Goal: Communication & Community: Answer question/provide support

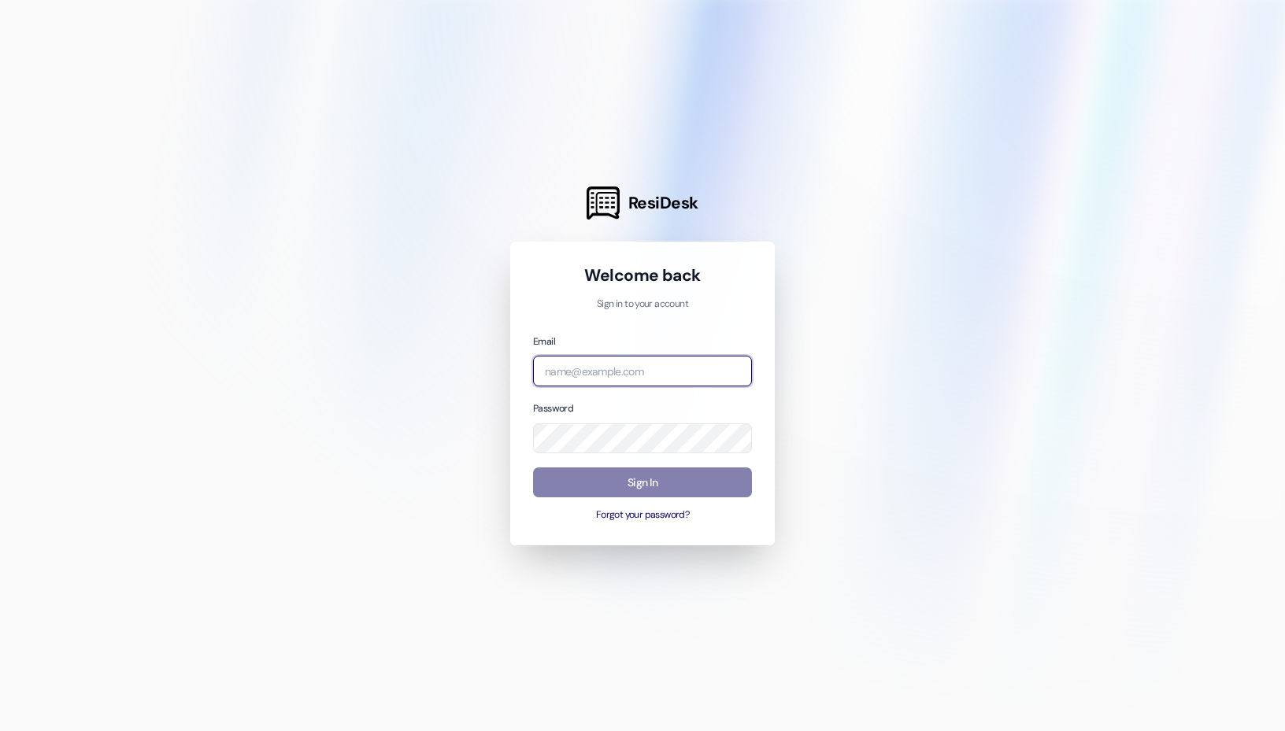
type input "[PERSON_NAME][EMAIL_ADDRESS][DOMAIN_NAME]"
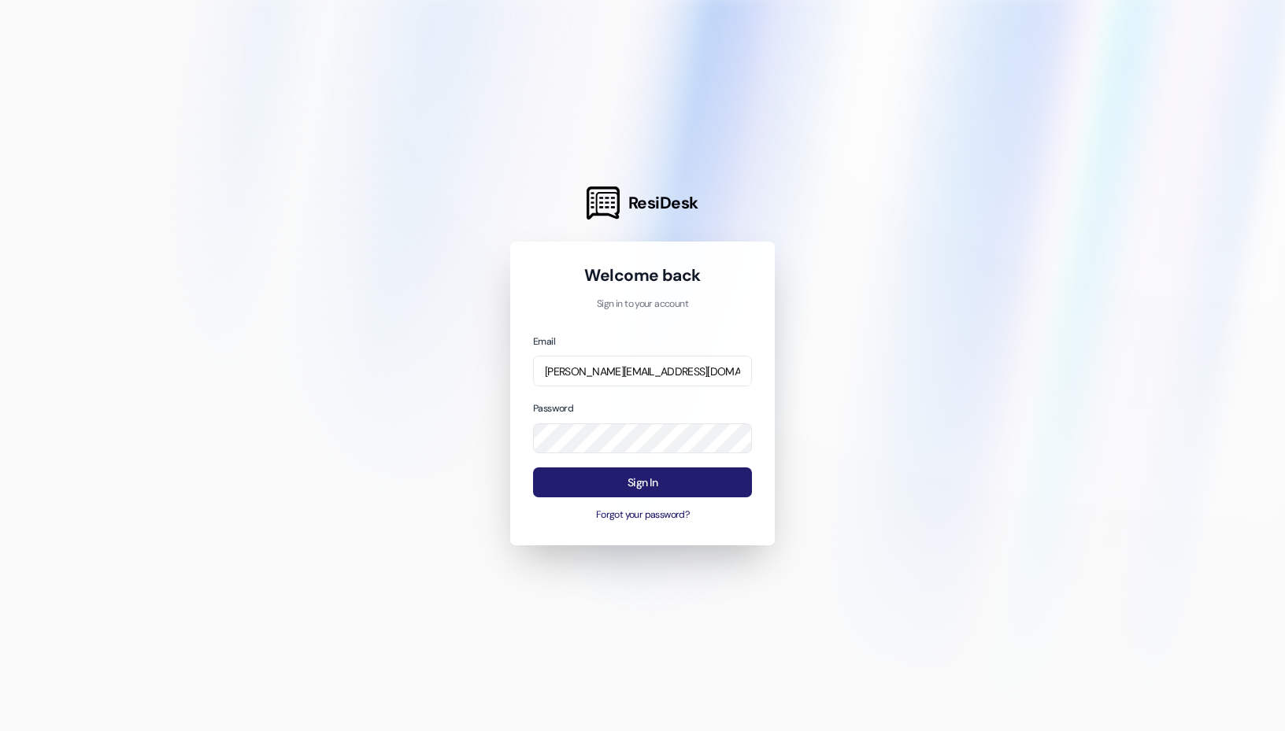
click at [565, 476] on button "Sign In" at bounding box center [642, 483] width 219 height 31
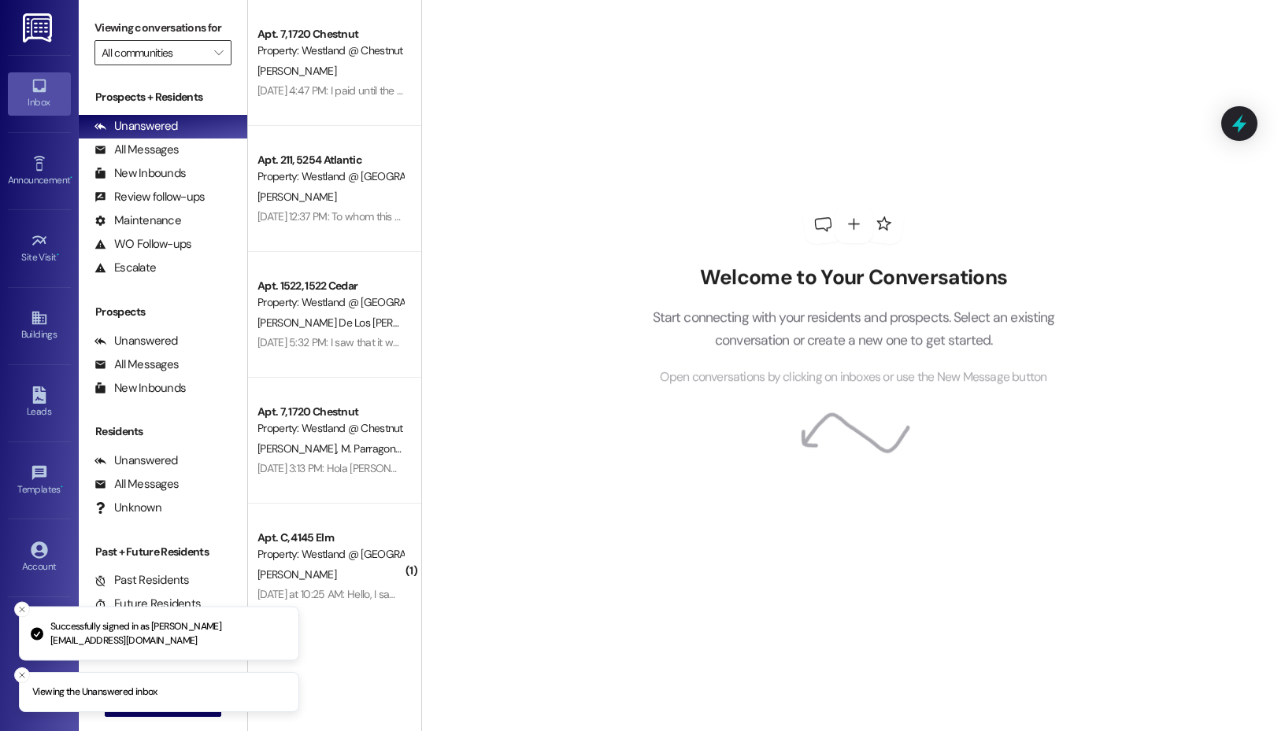
click at [189, 50] on input "All communities" at bounding box center [154, 52] width 105 height 25
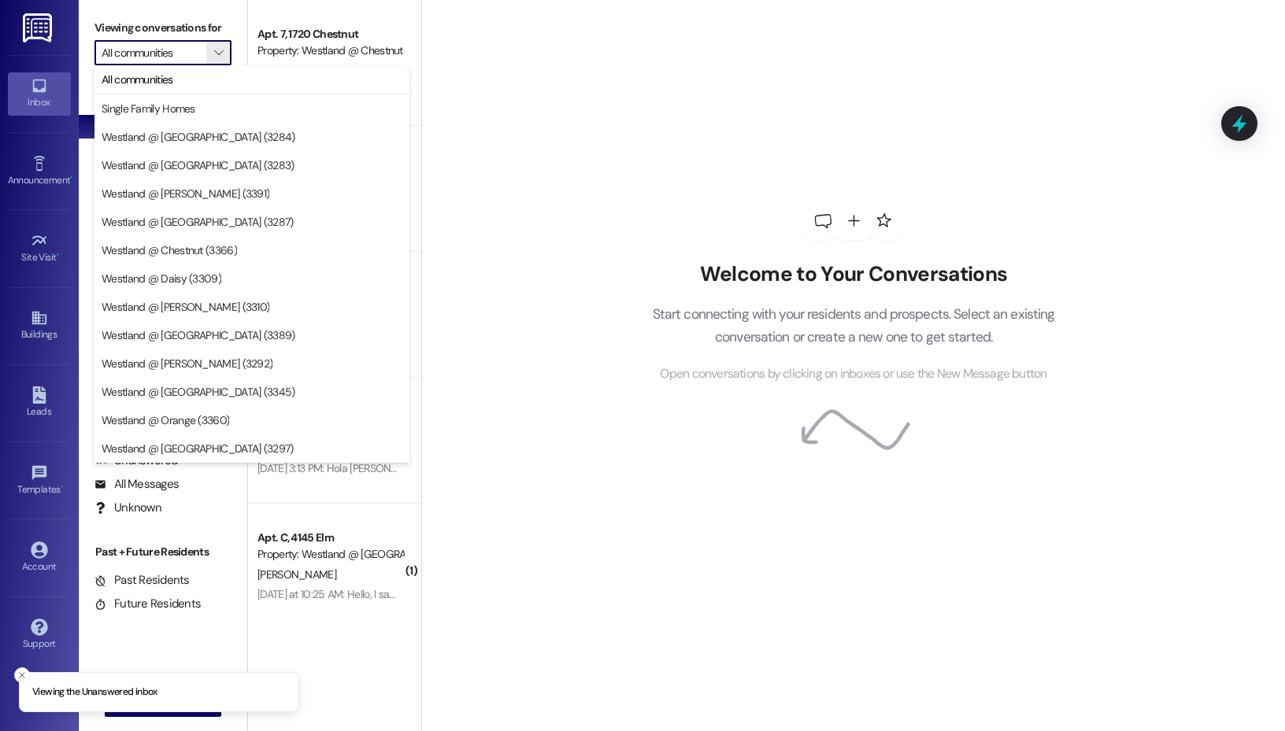
click at [246, 24] on div "Viewing conversations for All communities " at bounding box center [163, 40] width 168 height 81
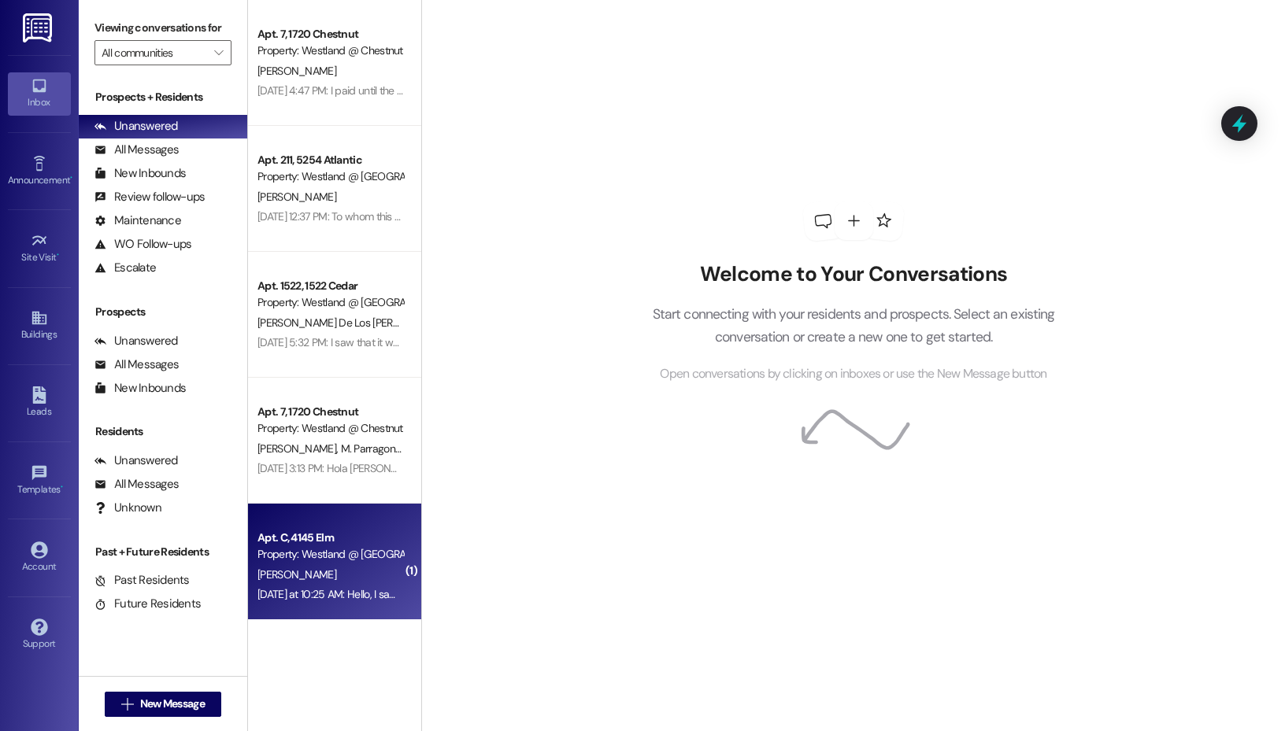
click at [326, 534] on div "Apt. C, 4145 Elm" at bounding box center [330, 538] width 146 height 17
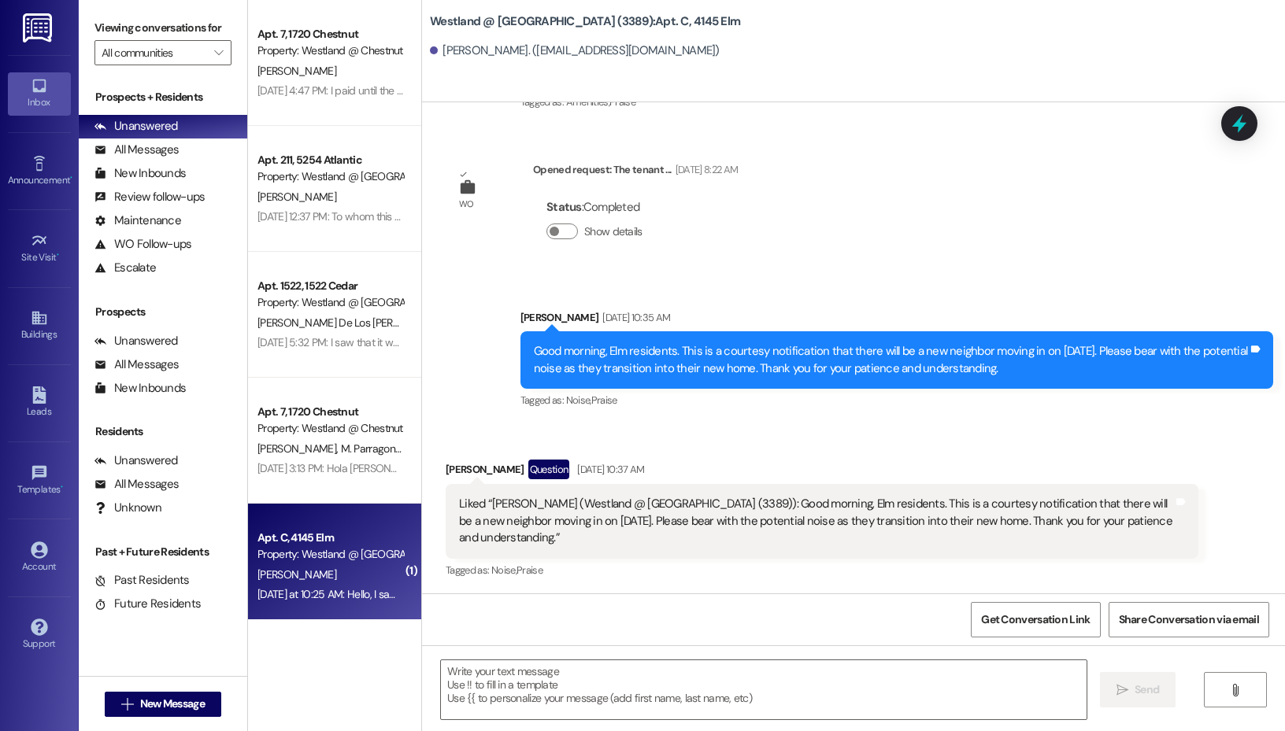
scroll to position [18294, 0]
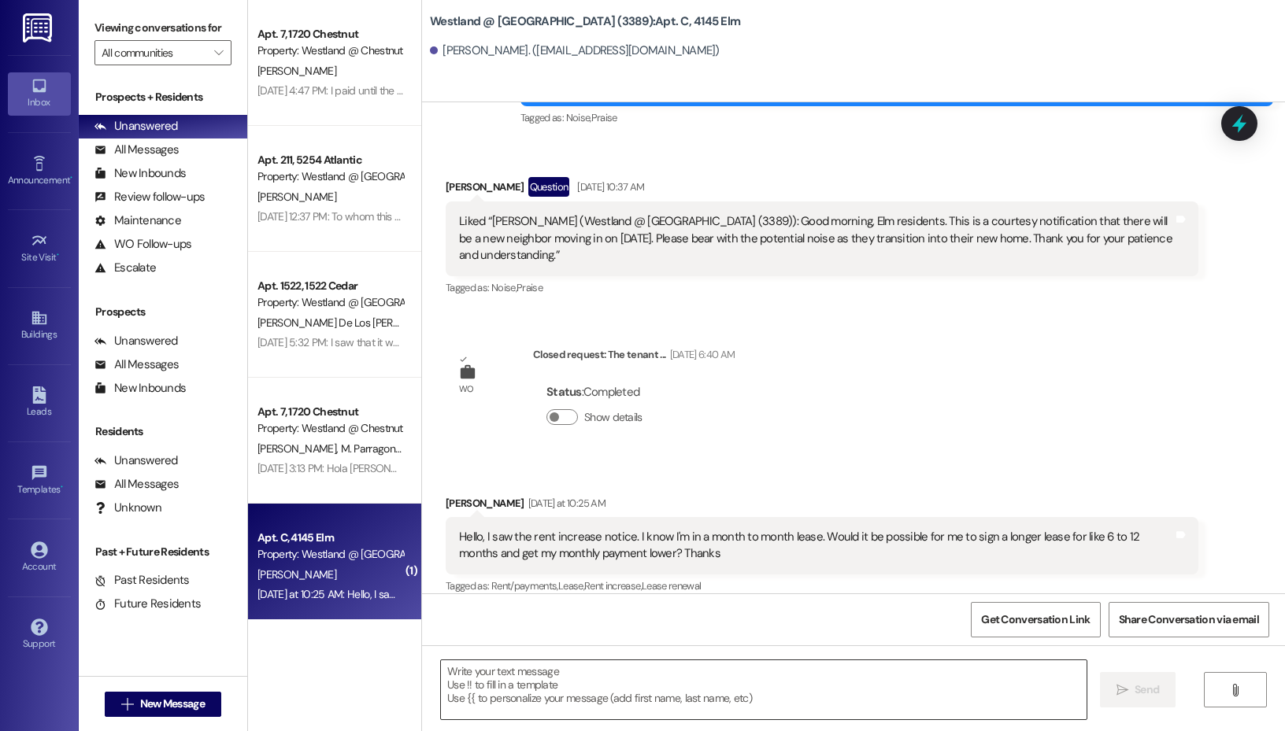
click at [532, 676] on textarea at bounding box center [764, 690] width 646 height 59
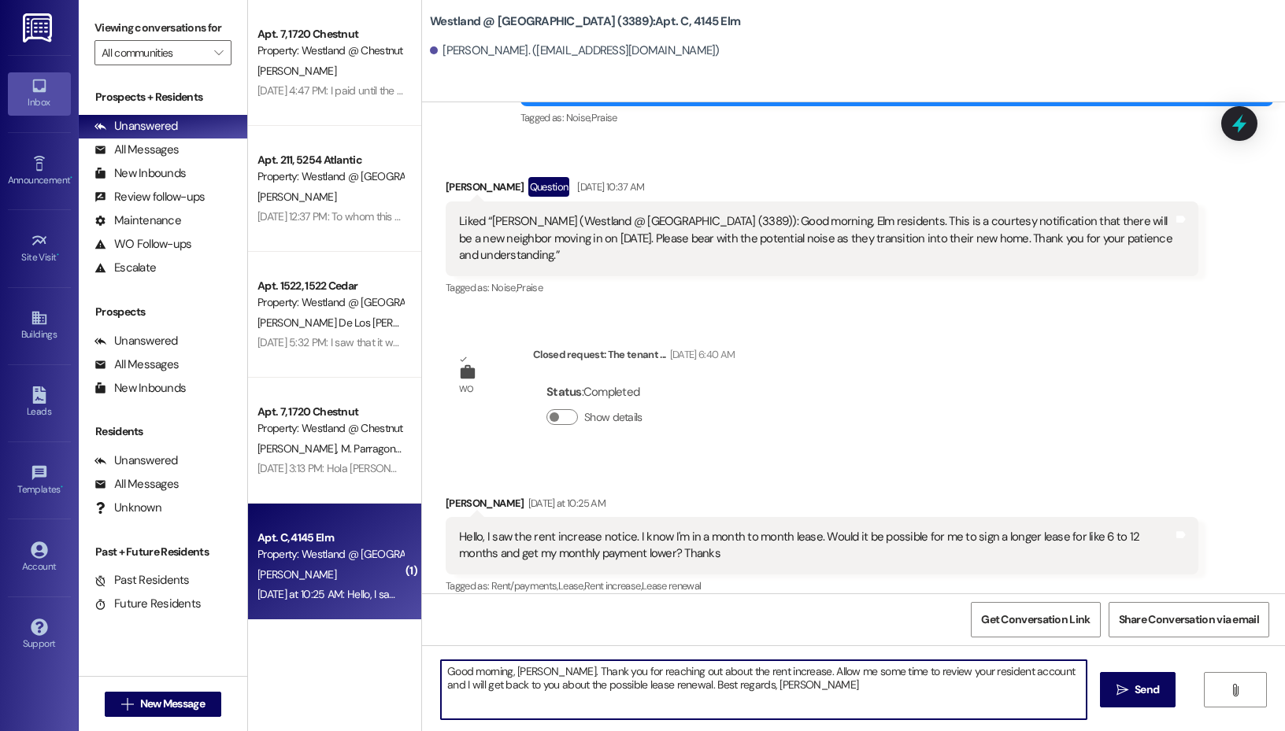
type textarea "Good morning, [PERSON_NAME]. Thank you for reaching out about the rent increase…"
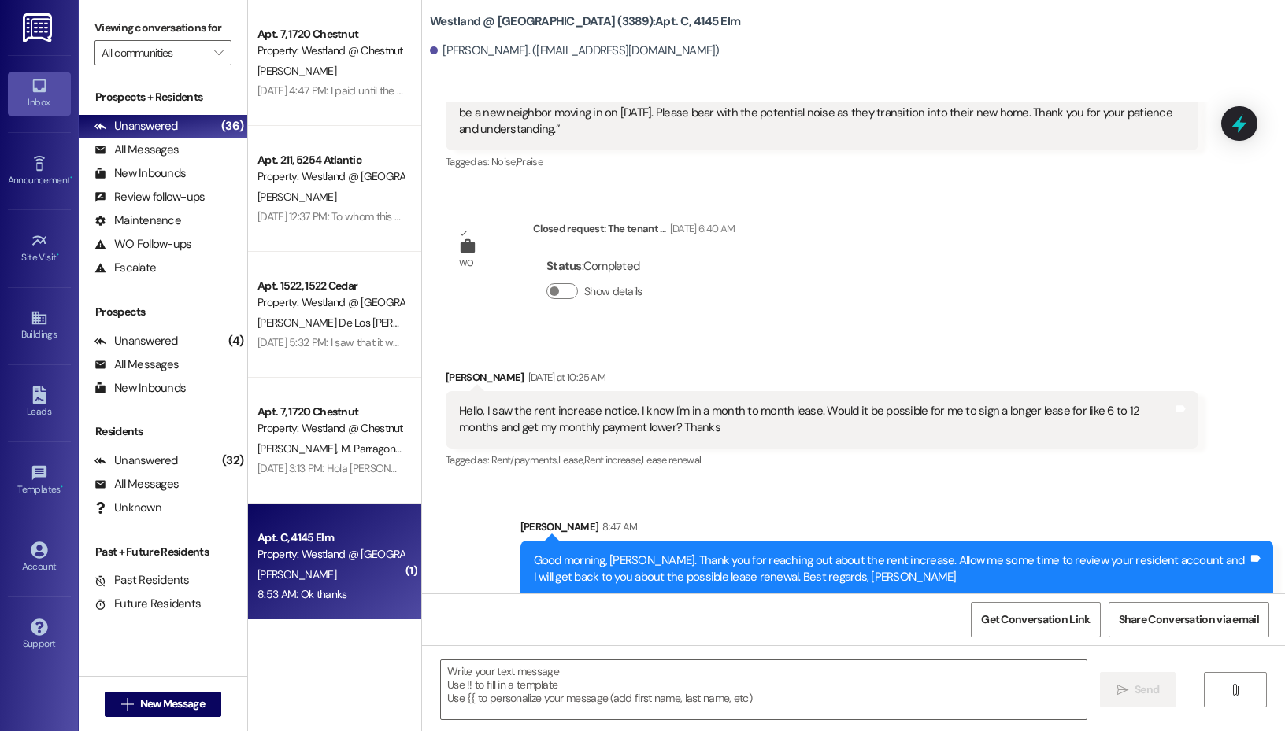
scroll to position [18521, 0]
